Goal: Task Accomplishment & Management: Manage account settings

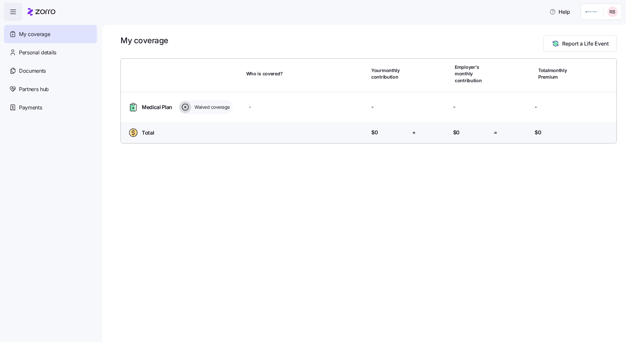
click at [611, 13] on html "Help My coverage Personal details Documents Partners hub Payments My coverage R…" at bounding box center [313, 169] width 626 height 338
click at [593, 32] on div "Admin view" at bounding box center [590, 29] width 34 height 7
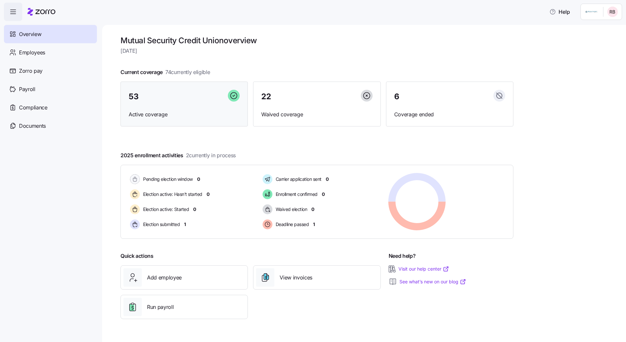
click at [174, 95] on div "53" at bounding box center [184, 97] width 111 height 14
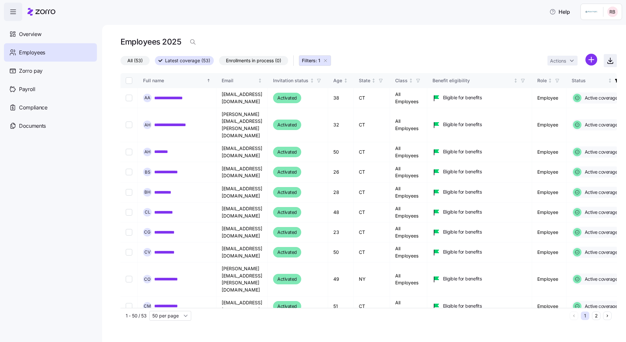
click at [610, 60] on icon "button" at bounding box center [610, 60] width 0 height 4
